Goal: Communication & Community: Answer question/provide support

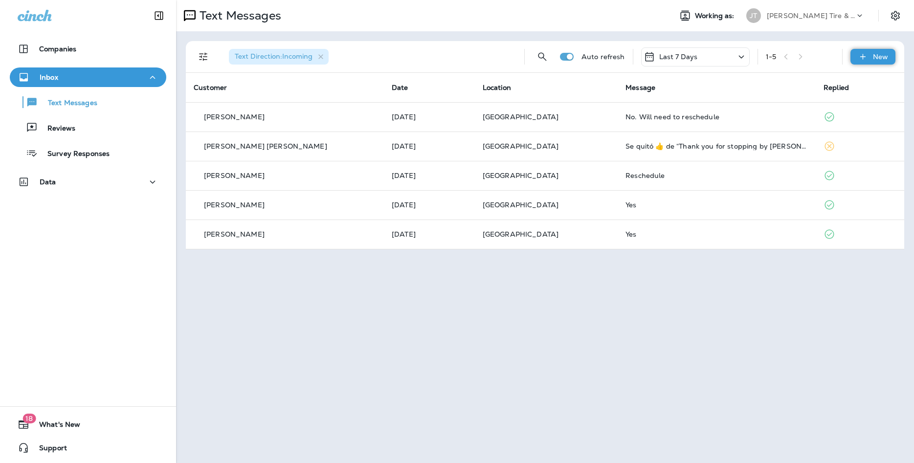
click at [885, 55] on p "New" at bounding box center [880, 57] width 15 height 8
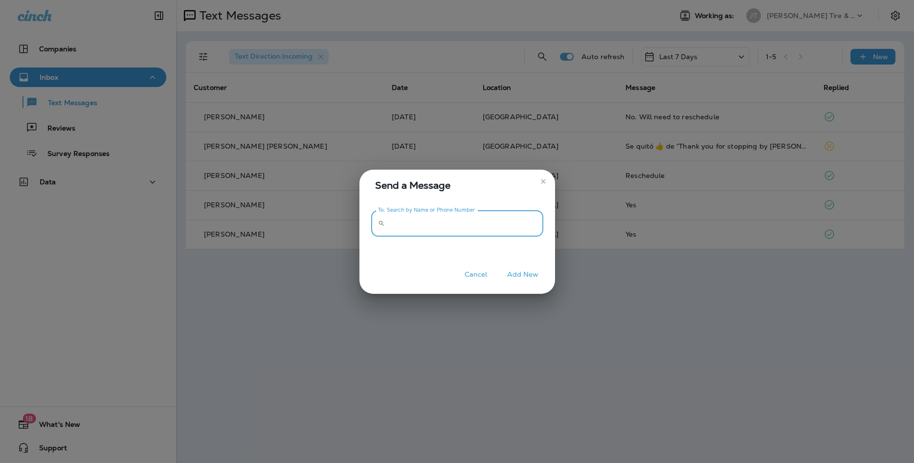
click at [395, 230] on input "To: Search by Name or Phone Number" at bounding box center [466, 224] width 155 height 26
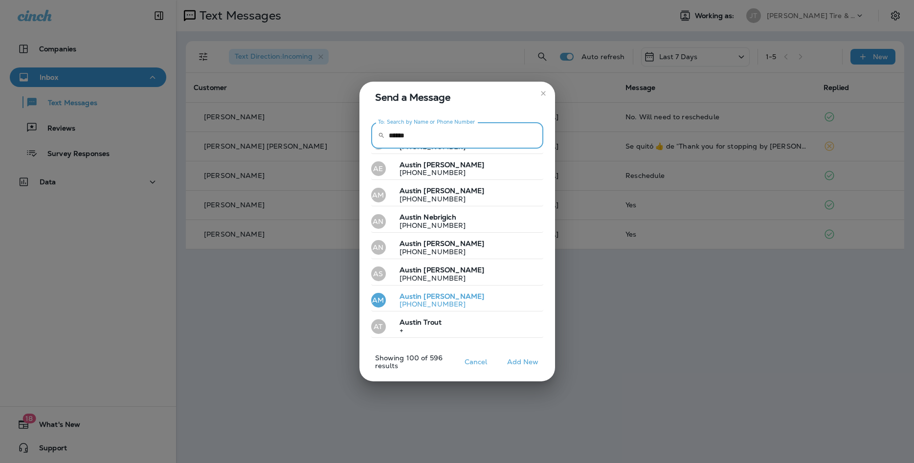
scroll to position [845, 0]
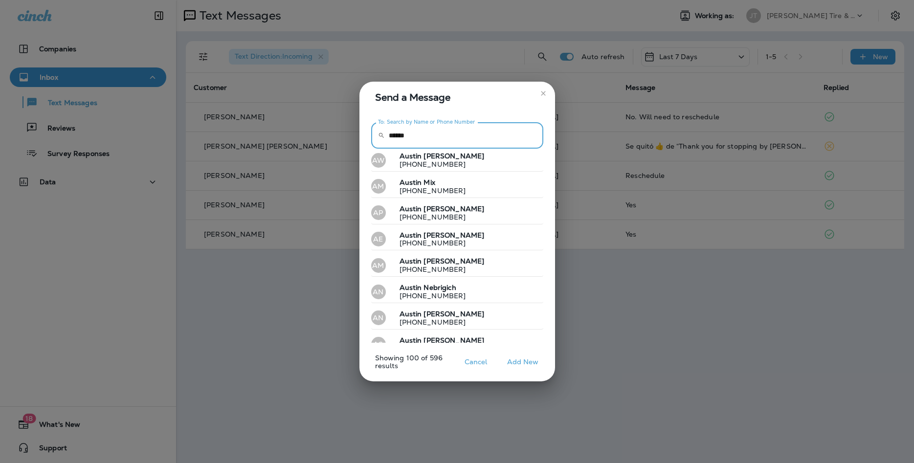
click at [417, 135] on input "******" at bounding box center [466, 136] width 155 height 26
type input "**********"
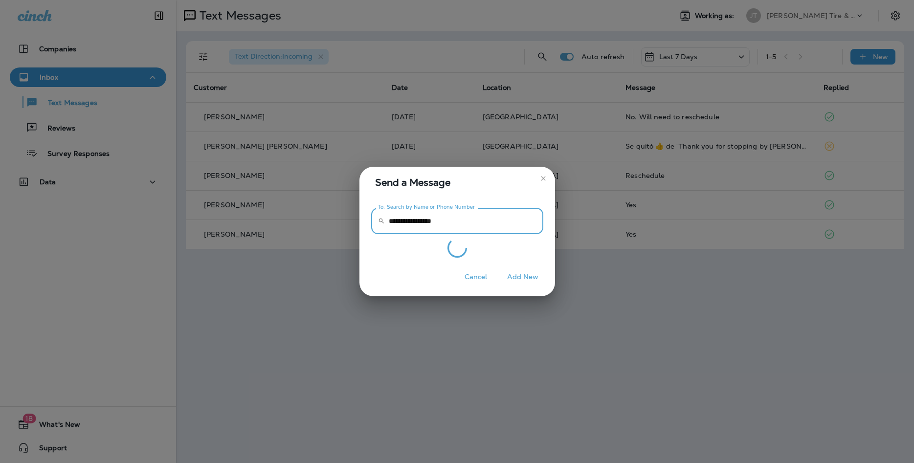
scroll to position [0, 0]
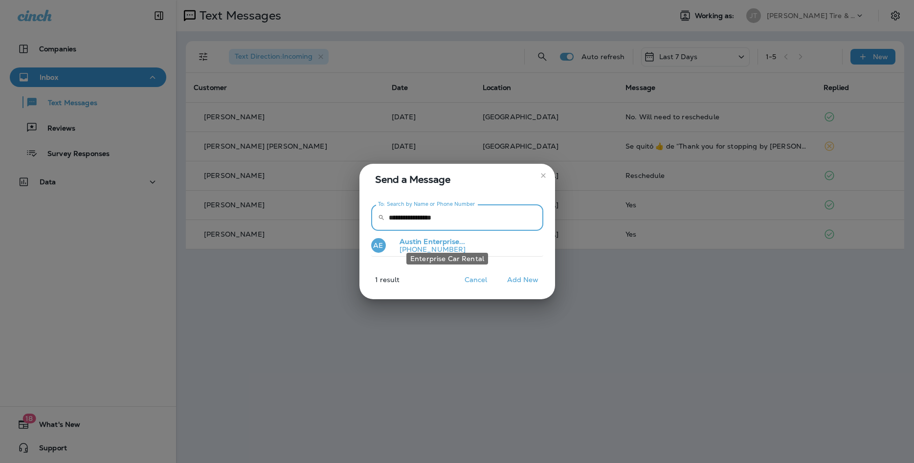
click at [437, 242] on span "Enterprise..." at bounding box center [445, 241] width 42 height 9
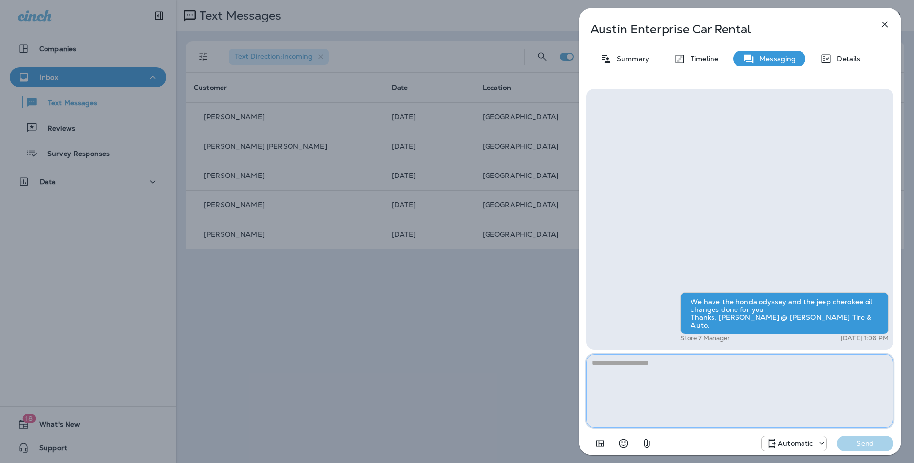
click at [617, 384] on textarea at bounding box center [740, 391] width 307 height 73
type textarea "**********"
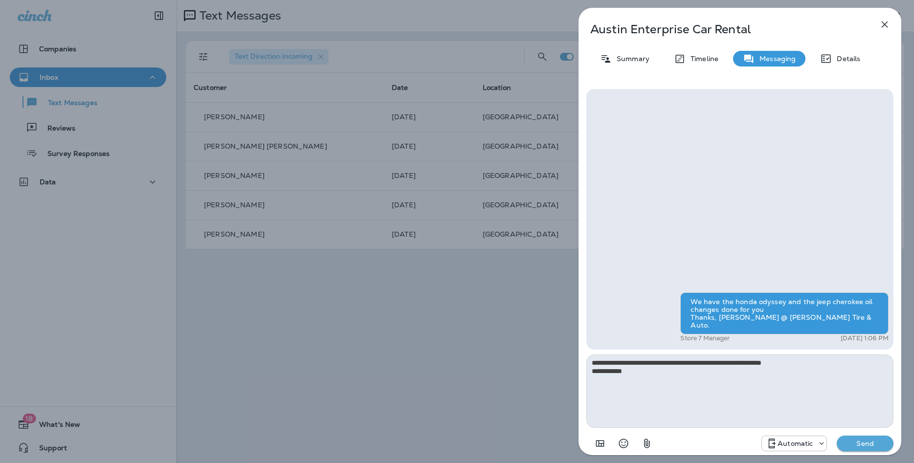
click at [864, 438] on button "Send" at bounding box center [865, 444] width 57 height 16
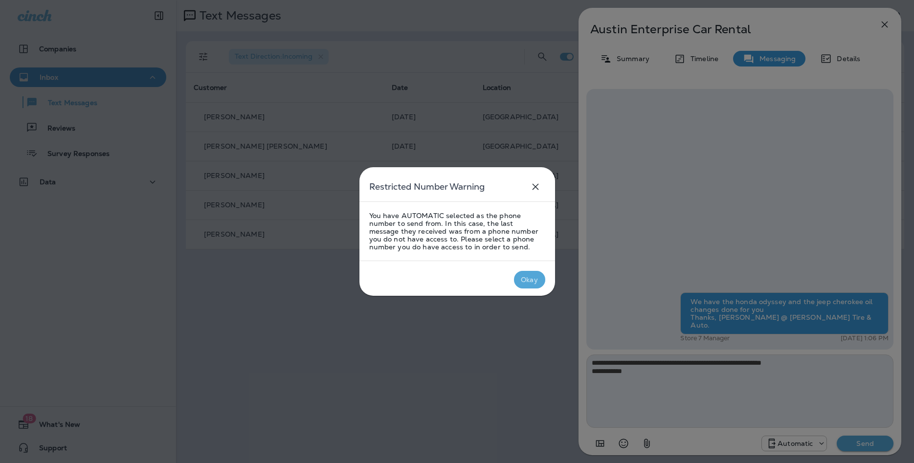
click at [524, 277] on div "Okay" at bounding box center [529, 280] width 17 height 8
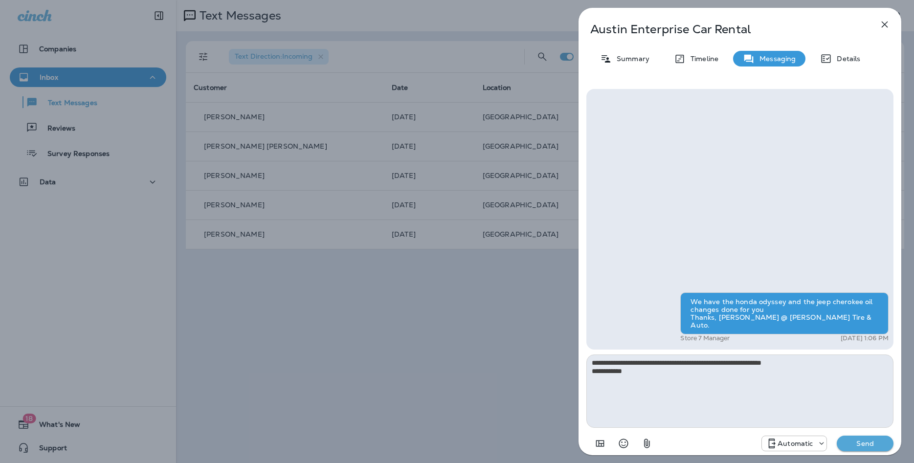
click at [868, 443] on p "Send" at bounding box center [865, 443] width 41 height 9
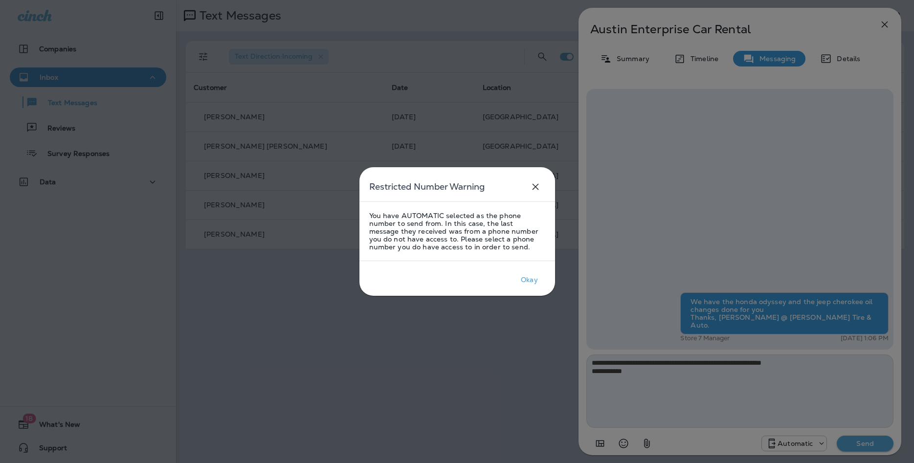
click at [467, 225] on p "You have AUTOMATIC selected as the phone number to send from. In this case, the…" at bounding box center [457, 231] width 176 height 39
click at [522, 279] on p "Okay" at bounding box center [529, 280] width 21 height 12
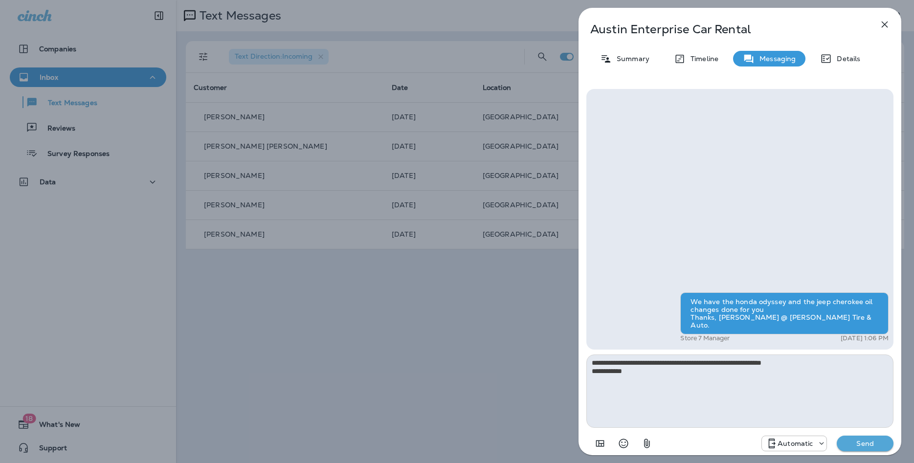
click at [798, 440] on p "Automatic" at bounding box center [795, 444] width 35 height 8
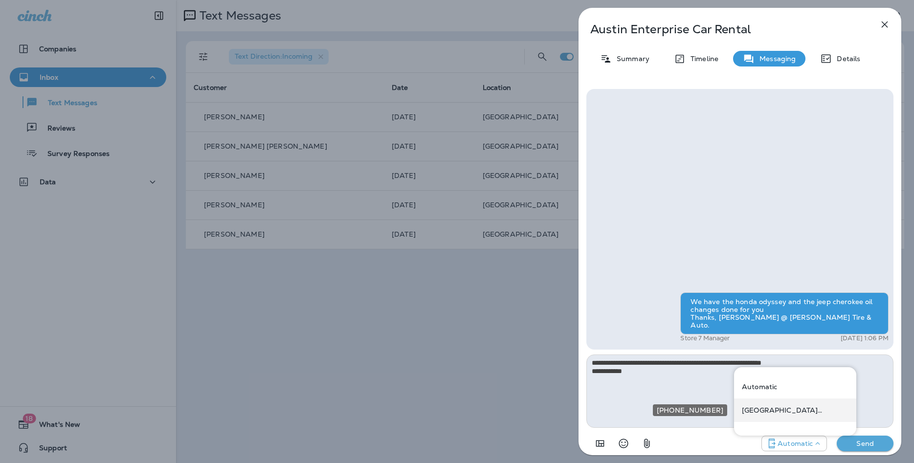
click at [783, 410] on p "[GEOGRAPHIC_DATA] ([STREET_ADDRESS])" at bounding box center [795, 411] width 107 height 8
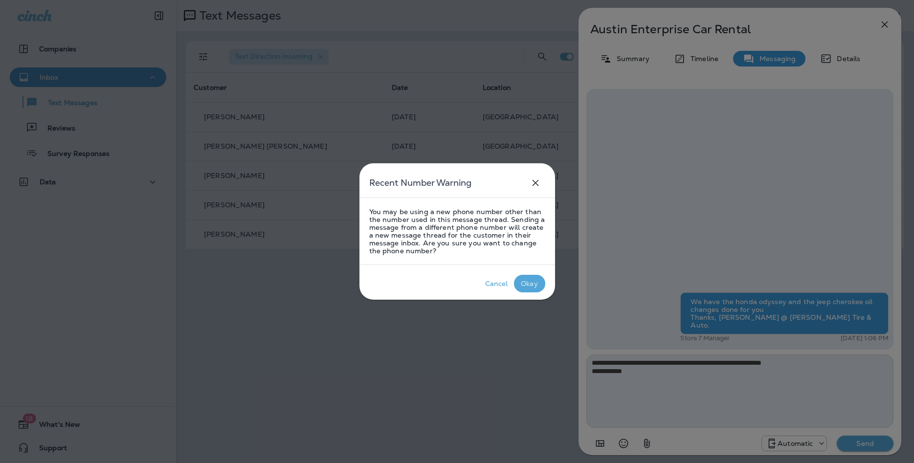
click at [528, 280] on div "Okay" at bounding box center [529, 284] width 17 height 8
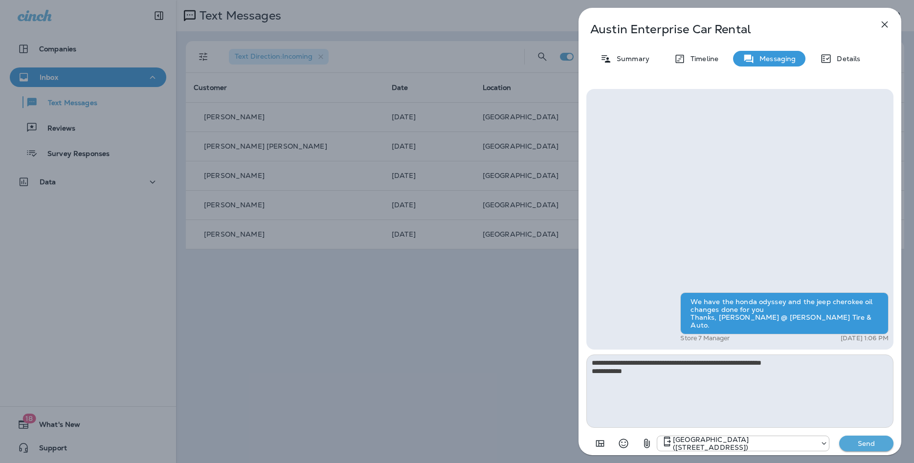
click at [873, 444] on p "Send" at bounding box center [866, 443] width 41 height 9
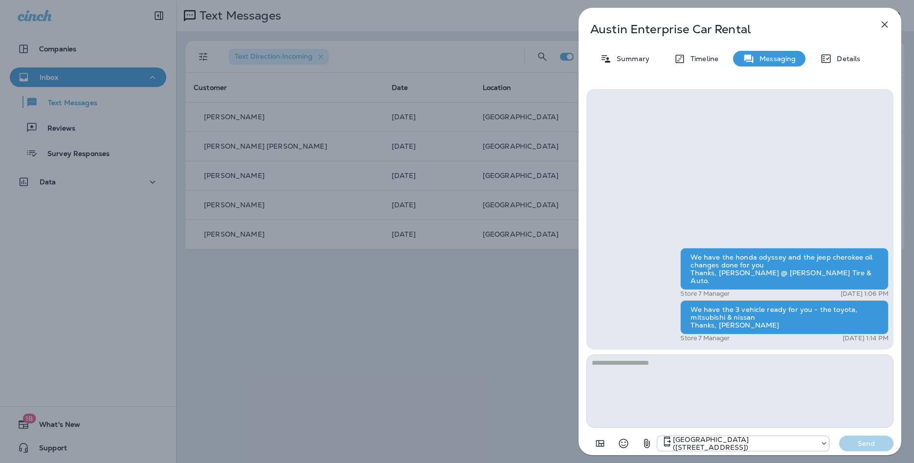
click at [885, 21] on icon "button" at bounding box center [885, 25] width 12 height 12
